Goal: Find specific page/section: Find specific page/section

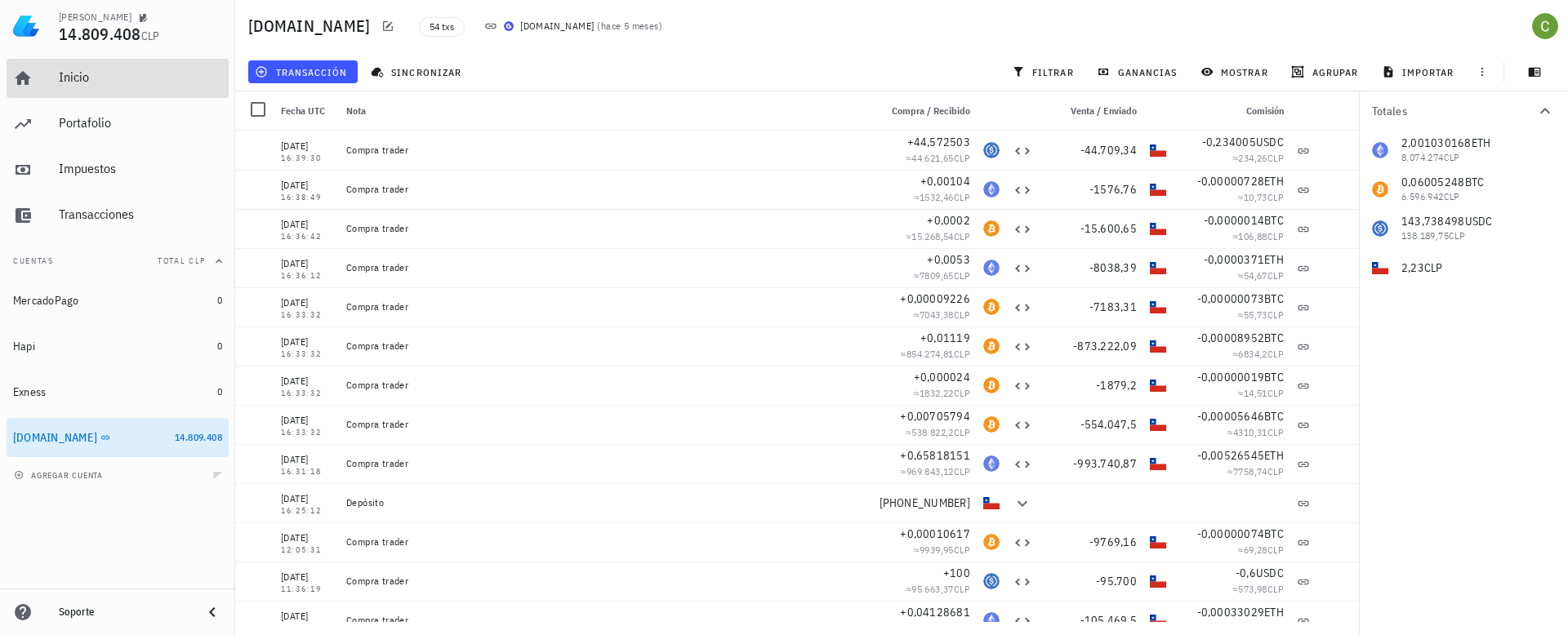
click at [111, 70] on div "Inicio" at bounding box center [141, 76] width 163 height 15
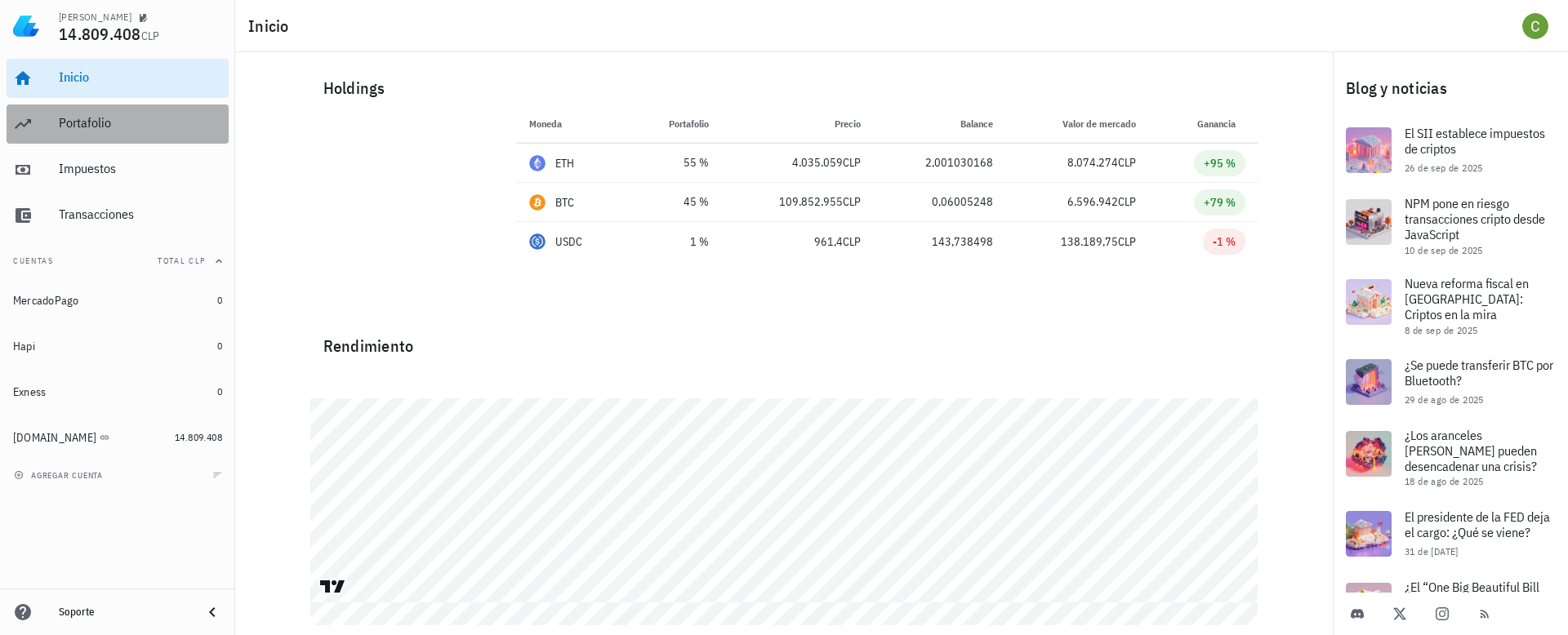
click at [112, 143] on link "Portafolio" at bounding box center [118, 124] width 223 height 39
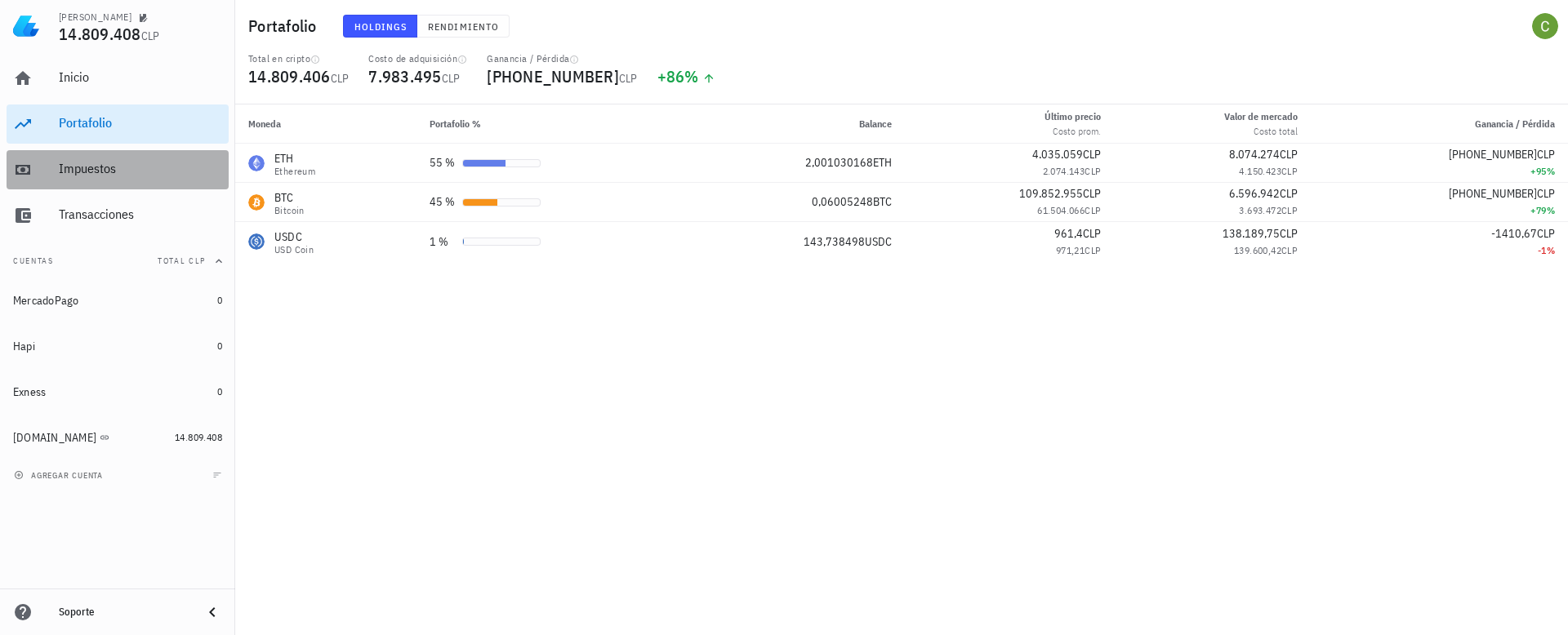
click at [153, 164] on div "Impuestos" at bounding box center [141, 168] width 163 height 15
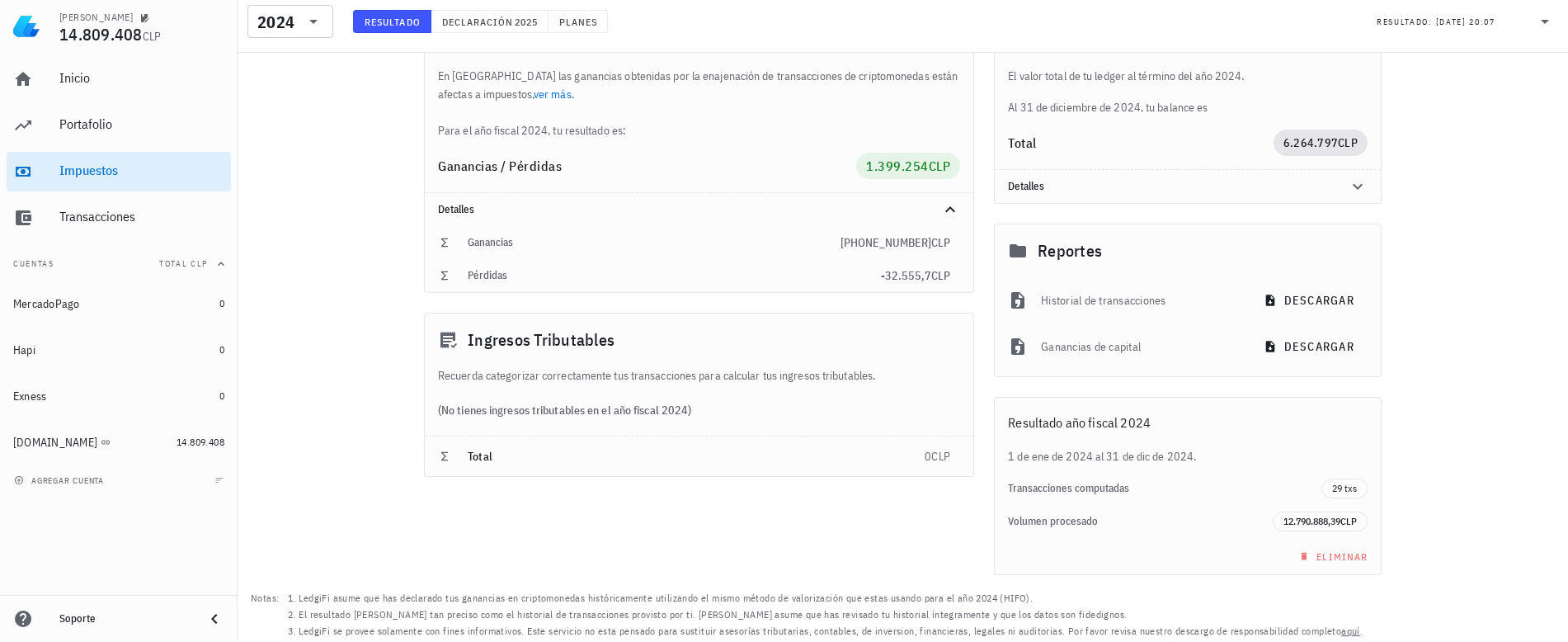
scroll to position [151, 0]
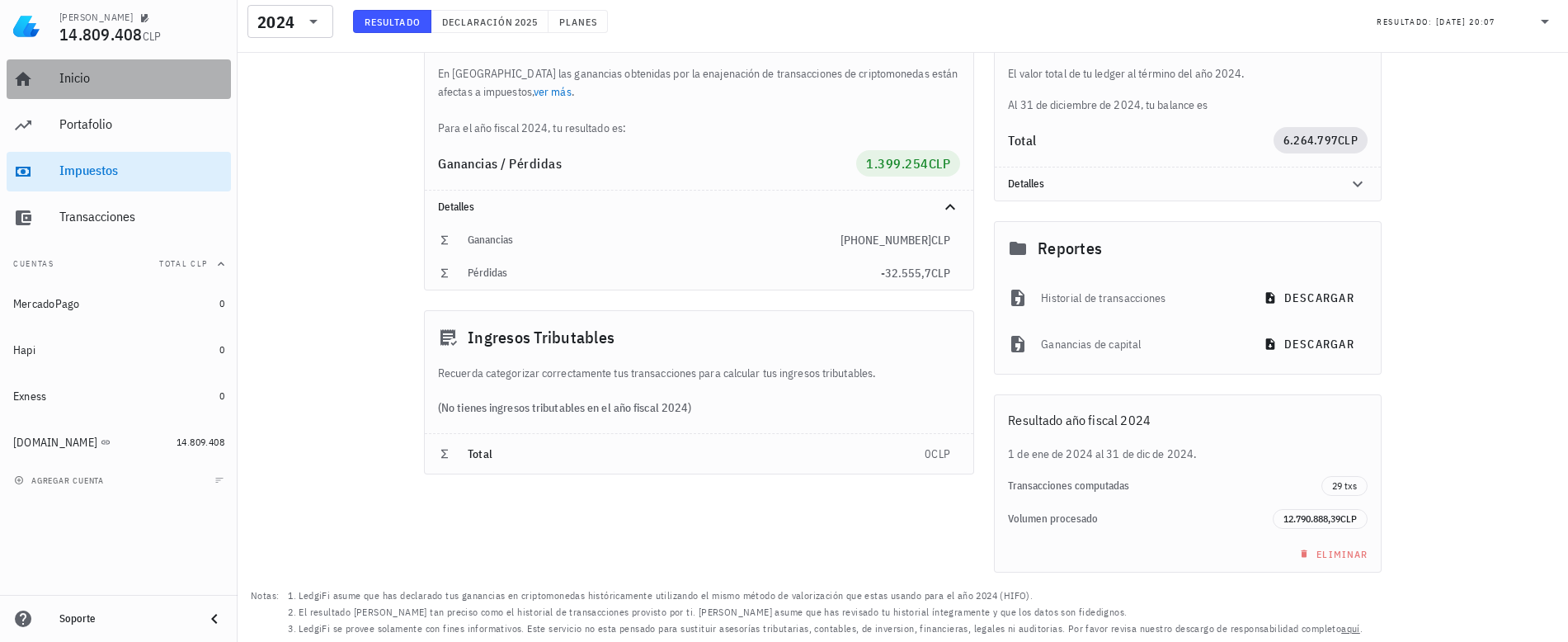
click at [82, 85] on div "Inicio" at bounding box center [142, 77] width 165 height 15
